Goal: Task Accomplishment & Management: Complete application form

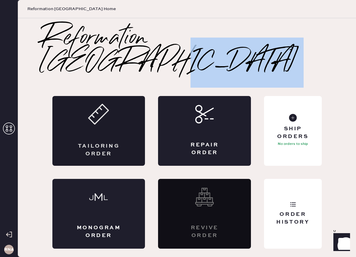
click at [101, 108] on icon at bounding box center [98, 114] width 21 height 21
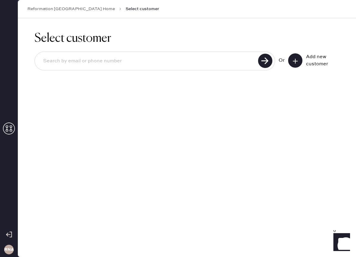
click at [301, 61] on button at bounding box center [296, 60] width 14 height 14
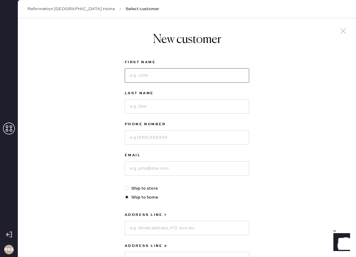
click at [196, 81] on input at bounding box center [187, 75] width 125 height 14
type input "Ruby"
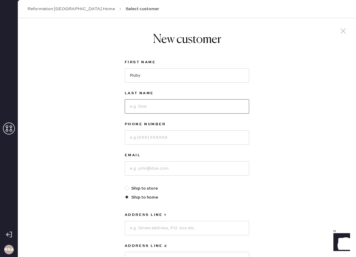
type input "C"
type input "Kancor"
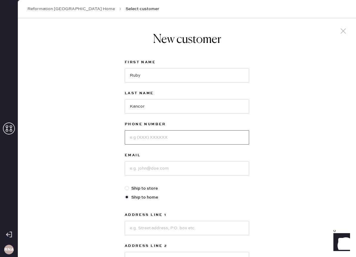
click at [188, 142] on input at bounding box center [187, 137] width 125 height 14
click at [341, 32] on icon at bounding box center [343, 31] width 9 height 9
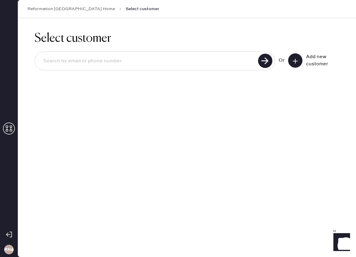
click at [112, 62] on input at bounding box center [147, 61] width 218 height 14
click at [96, 57] on input "[EMAIL_ADDRESS][DOMAIN_NAME]" at bounding box center [147, 61] width 218 height 14
type input "[EMAIL_ADDRESS][DOMAIN_NAME]"
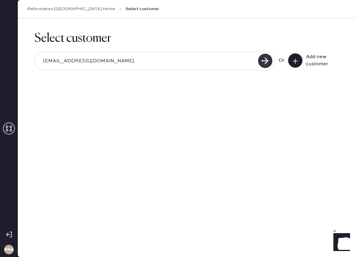
click at [267, 59] on use at bounding box center [265, 61] width 14 height 14
click at [297, 63] on icon at bounding box center [296, 61] width 6 height 6
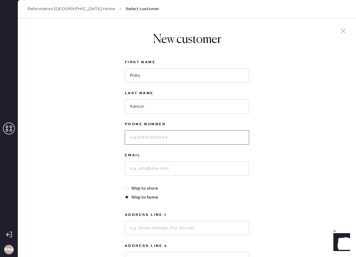
click at [156, 138] on input at bounding box center [187, 137] width 125 height 14
click at [143, 164] on input at bounding box center [187, 168] width 125 height 14
paste input "[EMAIL_ADDRESS][DOMAIN_NAME]"
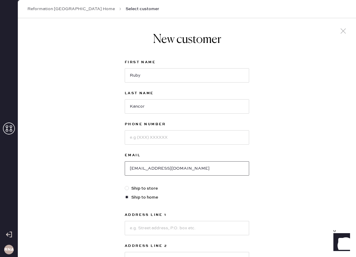
type input "[EMAIL_ADDRESS][DOMAIN_NAME]"
click at [144, 137] on input at bounding box center [187, 137] width 125 height 14
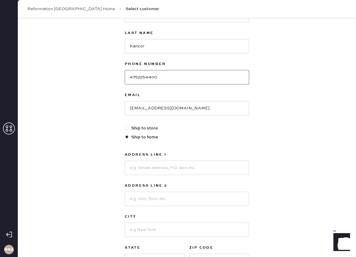
scroll to position [63, 0]
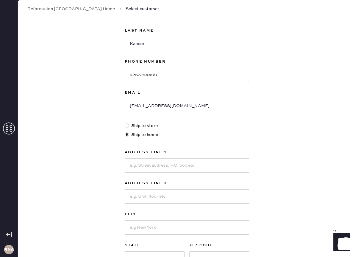
type input "4752254400"
click at [159, 169] on input at bounding box center [187, 165] width 125 height 14
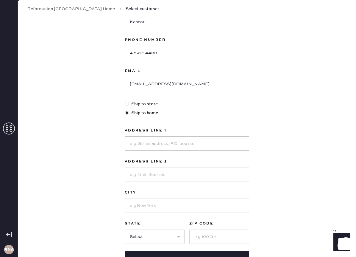
scroll to position [85, 0]
click at [157, 138] on input "2301 Vanderbuilt" at bounding box center [187, 143] width 125 height 14
click at [157, 145] on input "2301 Vanderbuilt" at bounding box center [187, 143] width 125 height 14
click at [170, 145] on input "2301 Vanderbuilt" at bounding box center [187, 143] width 125 height 14
click at [160, 144] on input "2301 Vanderbuilt" at bounding box center [187, 143] width 125 height 14
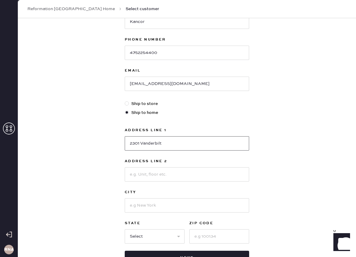
click at [172, 141] on input "2301 Vanderbilt" at bounding box center [187, 143] width 125 height 14
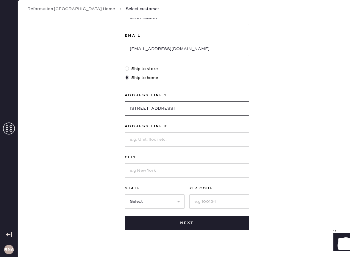
type input "[STREET_ADDRESS]"
click at [157, 146] on input at bounding box center [187, 139] width 125 height 14
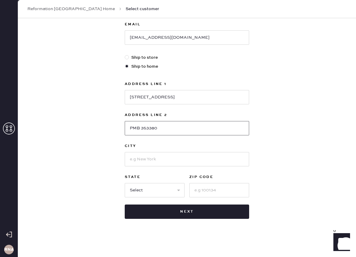
type input "PMB 353380"
click at [146, 161] on input at bounding box center [187, 159] width 125 height 14
type input "[GEOGRAPHIC_DATA]"
click at [135, 195] on select "Select AK AL AR AZ CA CO CT [GEOGRAPHIC_DATA] DE FL [GEOGRAPHIC_DATA] HI [GEOGR…" at bounding box center [155, 190] width 60 height 14
select select "TN"
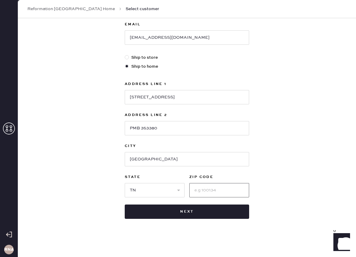
click at [203, 190] on input at bounding box center [220, 190] width 60 height 14
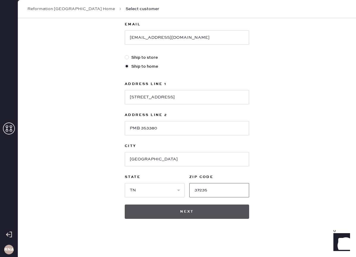
type input "37235"
click at [193, 213] on button "Next" at bounding box center [187, 211] width 125 height 14
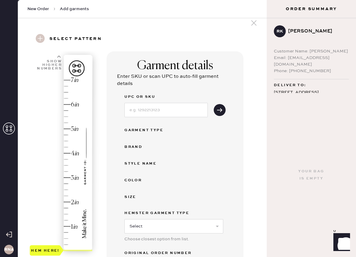
scroll to position [58, 0]
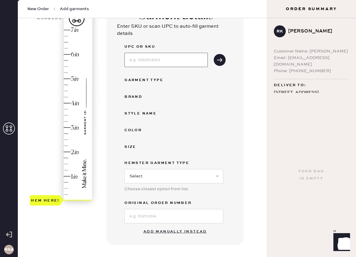
click at [153, 64] on input at bounding box center [166, 60] width 83 height 14
type input "s32047600"
click at [152, 170] on select "Select Basic Skirt Jeans Leggings Pants Shorts Basic Sleeved Dress Basic Sleeve…" at bounding box center [174, 176] width 99 height 14
select select "2"
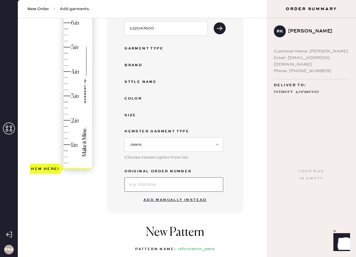
click at [166, 185] on input at bounding box center [174, 184] width 99 height 14
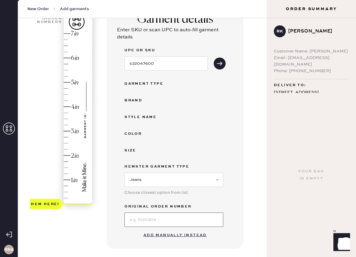
scroll to position [54, 0]
click at [168, 63] on input "s32047600" at bounding box center [166, 64] width 83 height 14
click at [154, 224] on input at bounding box center [174, 220] width 99 height 14
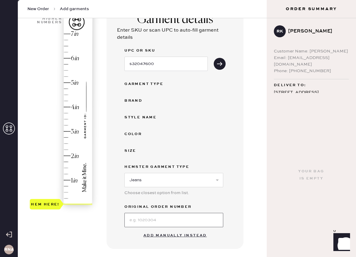
paste input "s32047600"
type input "s32047600"
click at [162, 63] on input "s32047600" at bounding box center [166, 64] width 83 height 14
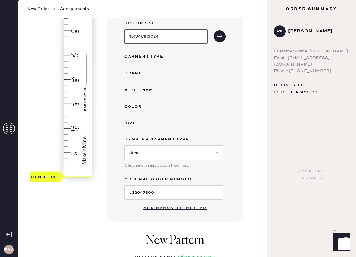
scroll to position [84, 0]
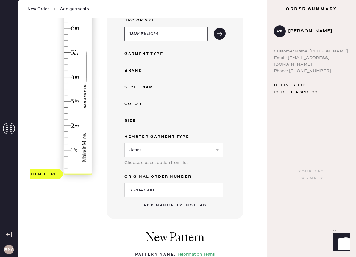
type input "1313451rcl024"
click at [226, 31] on div "UPC or SKU 1313451rcl024" at bounding box center [175, 29] width 101 height 24
click at [225, 33] on button "submit" at bounding box center [220, 34] width 12 height 12
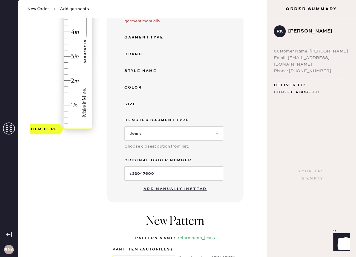
scroll to position [143, 0]
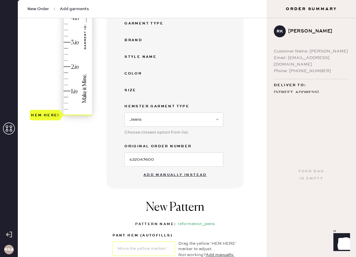
click at [172, 174] on button "Add manually instead" at bounding box center [175, 175] width 71 height 12
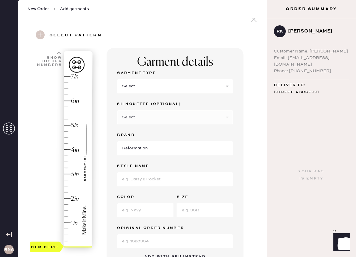
scroll to position [12, 0]
click at [146, 86] on select "Select Basic Skirt Jeans Leggings Pants Shorts Basic Sleeved Dress Basic Sleeve…" at bounding box center [175, 86] width 116 height 14
select select "2"
click at [144, 122] on select "Select Shorts Cropped Flare Boot Cut Straight Skinny Other" at bounding box center [175, 117] width 116 height 14
select select "other"
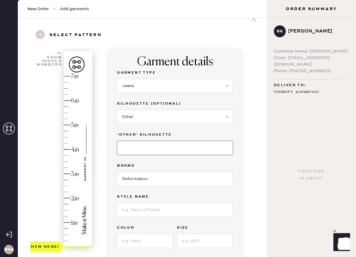
click at [136, 148] on input at bounding box center [175, 148] width 116 height 14
type input "Slouchy/Wide Leg"
click at [171, 179] on input "Reformation" at bounding box center [175, 179] width 116 height 14
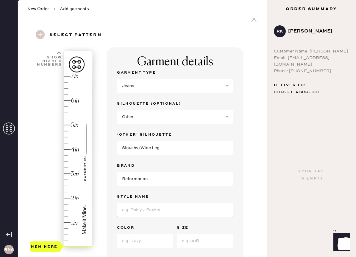
click at [179, 210] on input at bounding box center [175, 210] width 116 height 14
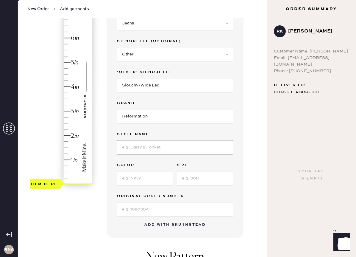
scroll to position [75, 0]
type input "[PERSON_NAME]"
click at [136, 184] on input at bounding box center [145, 178] width 56 height 14
type input "clearly"
click at [204, 180] on input at bounding box center [205, 178] width 56 height 14
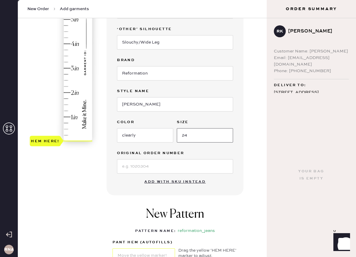
scroll to position [122, 0]
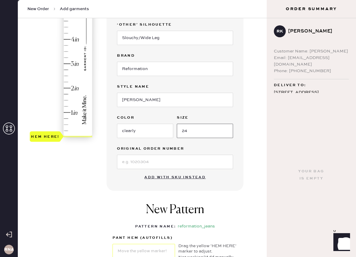
type input "24"
click at [167, 164] on input at bounding box center [175, 162] width 116 height 14
type input "s"
paste input "s32047600"
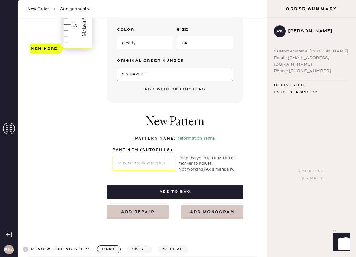
scroll to position [211, 0]
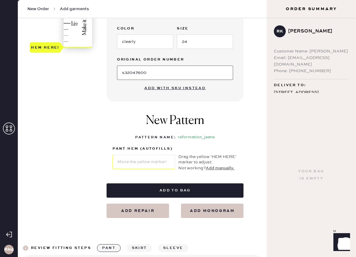
type input "s32047600"
click at [223, 168] on button "Add manually." at bounding box center [220, 168] width 29 height 7
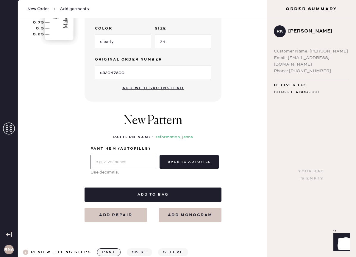
click at [141, 159] on input "text" at bounding box center [124, 162] width 66 height 14
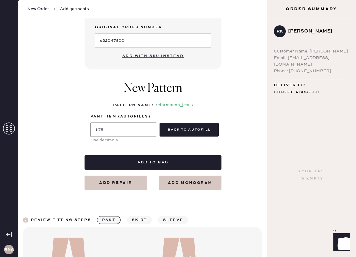
scroll to position [245, 0]
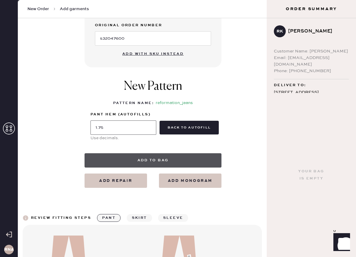
type input "1.75"
click at [170, 159] on button "Add to bag" at bounding box center [153, 160] width 137 height 14
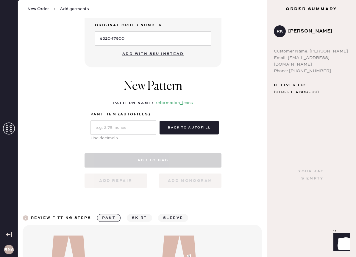
scroll to position [266, 0]
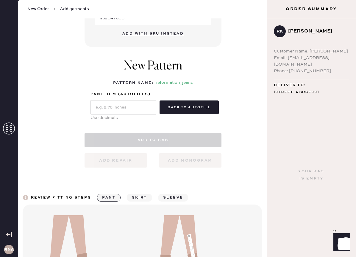
select select "2"
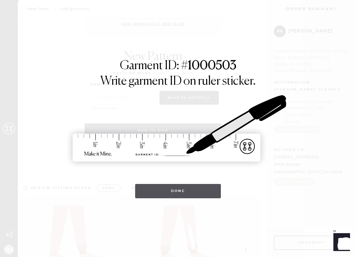
click at [179, 196] on button "Done" at bounding box center [178, 191] width 86 height 14
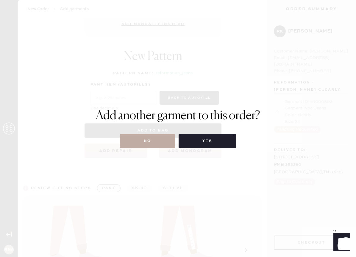
click at [156, 140] on button "No" at bounding box center [147, 141] width 55 height 14
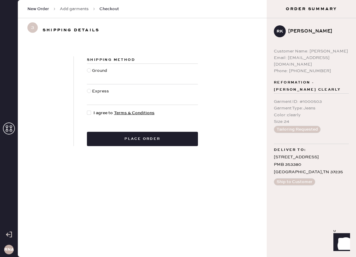
click at [90, 72] on div at bounding box center [89, 70] width 4 height 4
click at [87, 68] on input "Ground" at bounding box center [87, 67] width 0 height 0
radio input "true"
click at [91, 113] on div at bounding box center [89, 113] width 4 height 4
click at [87, 110] on input "I agree to Terms & Conditions" at bounding box center [87, 110] width 0 height 0
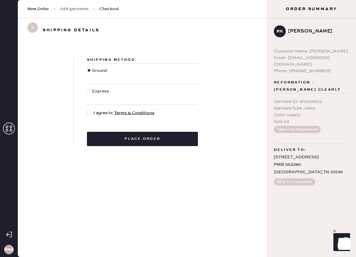
checkbox input "true"
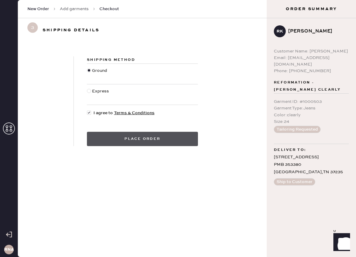
click at [125, 144] on button "Place order" at bounding box center [142, 139] width 111 height 14
